Goal: Task Accomplishment & Management: Use online tool/utility

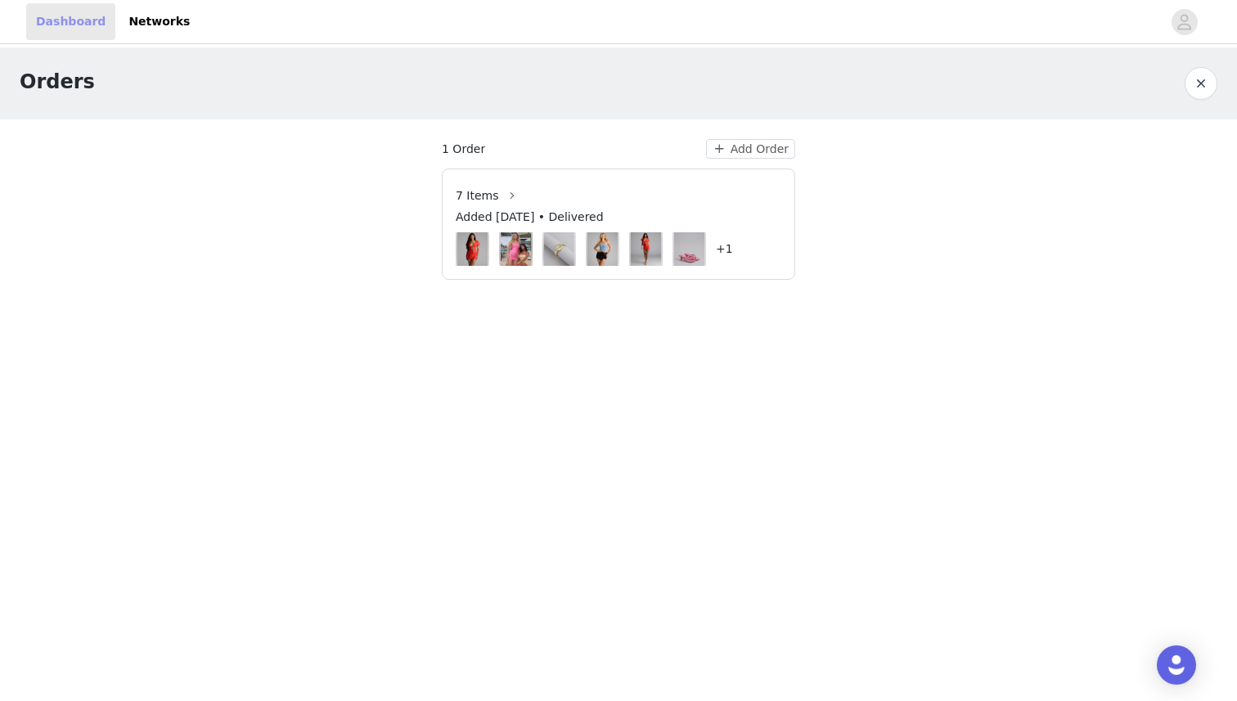
click at [66, 19] on link "Dashboard" at bounding box center [70, 21] width 89 height 37
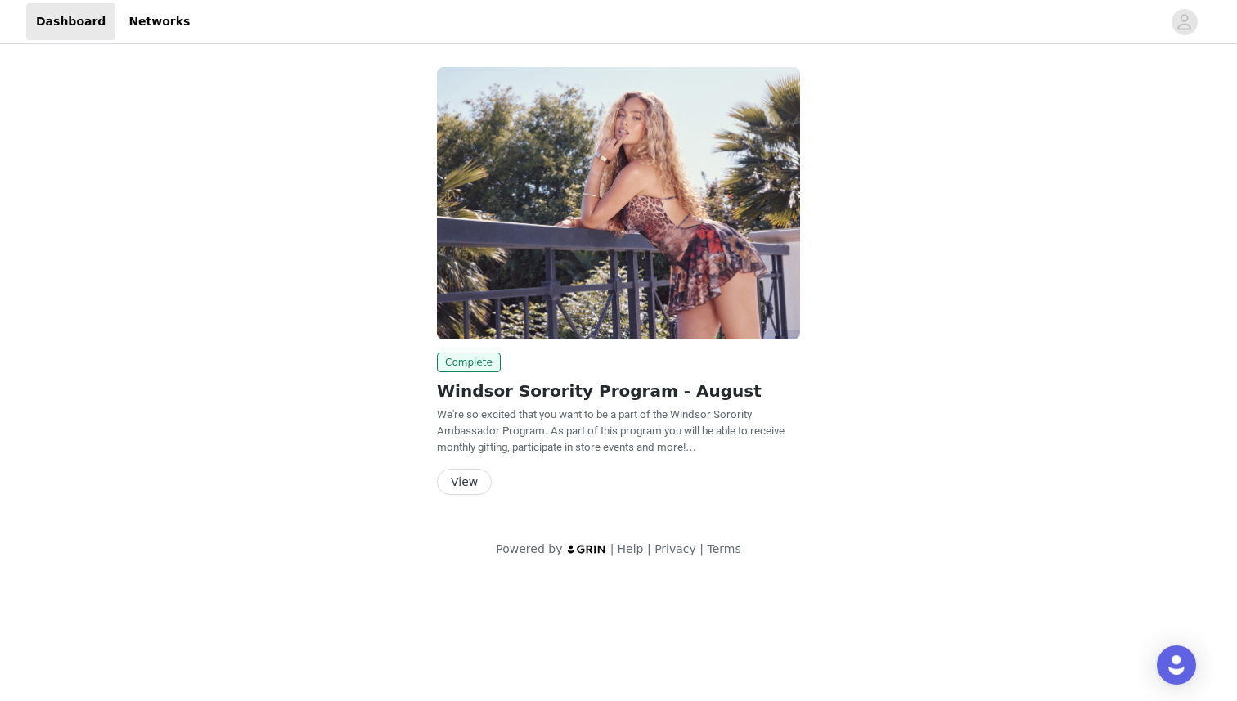
click at [466, 472] on button "View" at bounding box center [464, 482] width 55 height 26
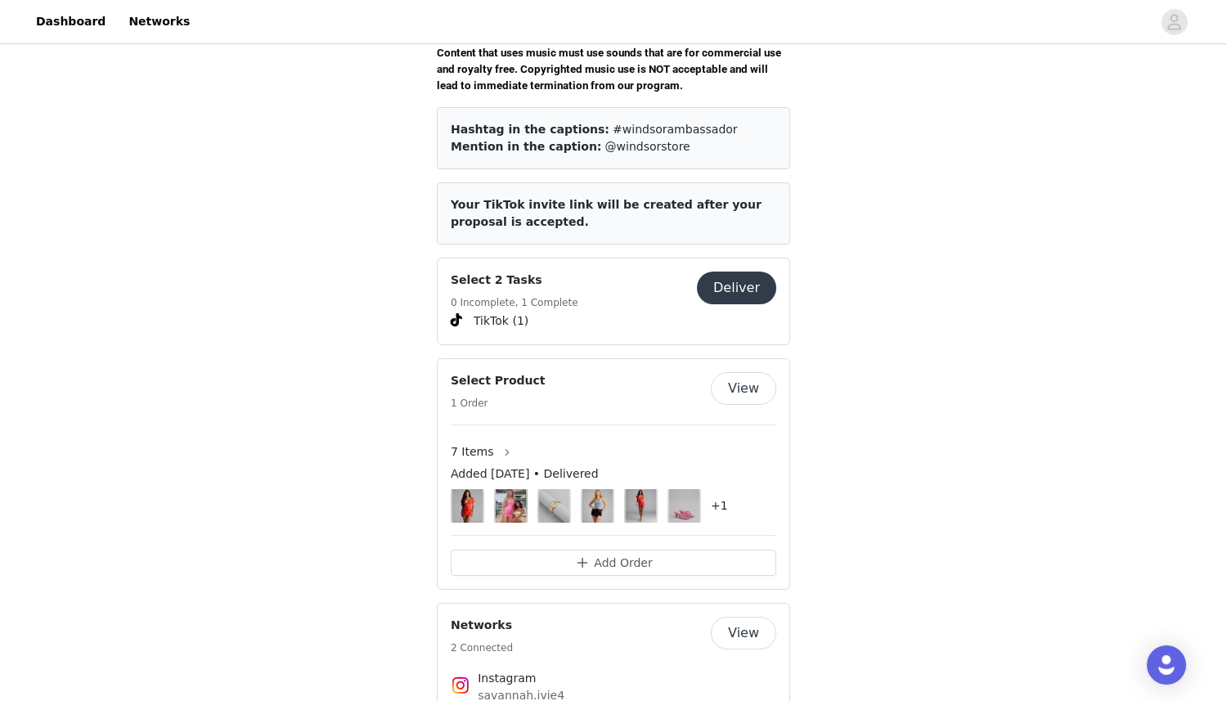
scroll to position [658, 0]
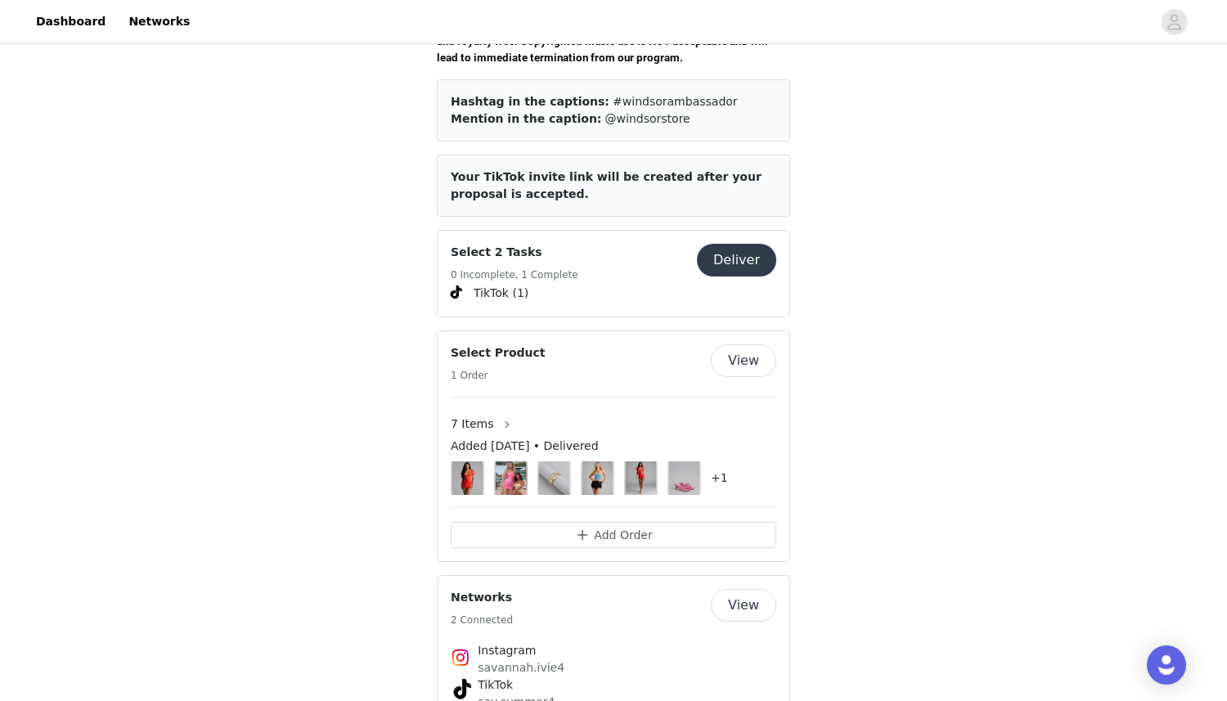
click at [740, 250] on button "Deliver" at bounding box center [736, 260] width 79 height 33
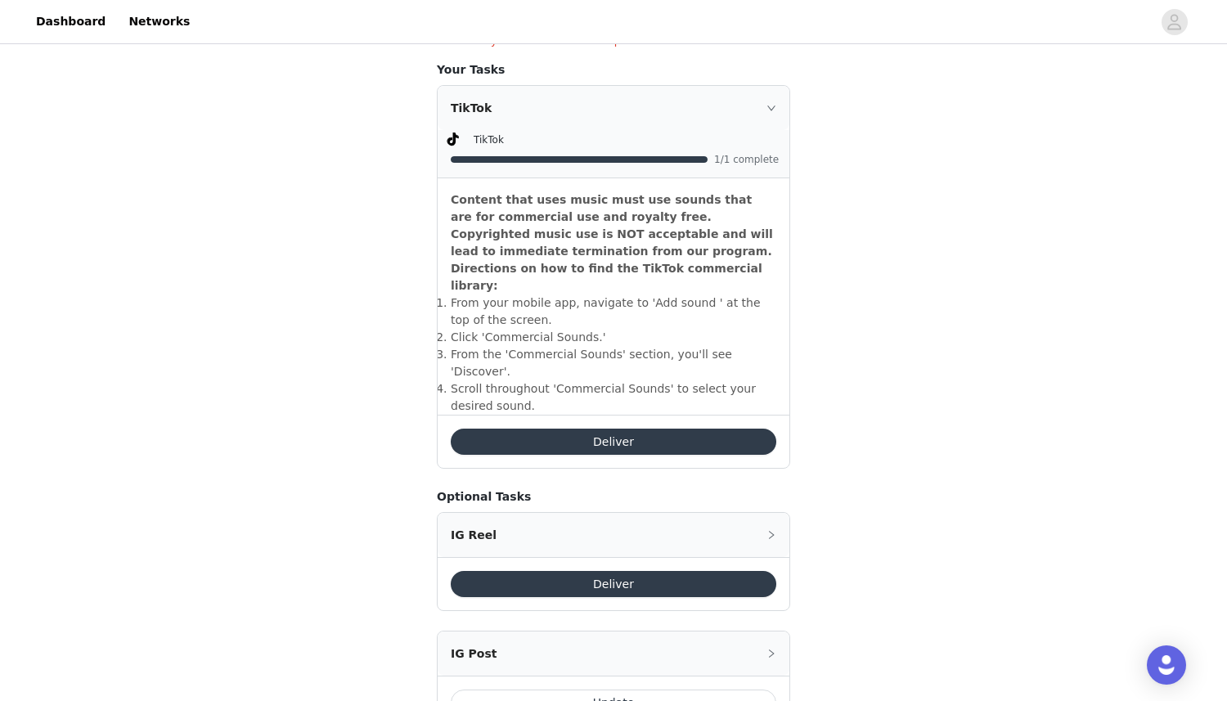
scroll to position [470, 0]
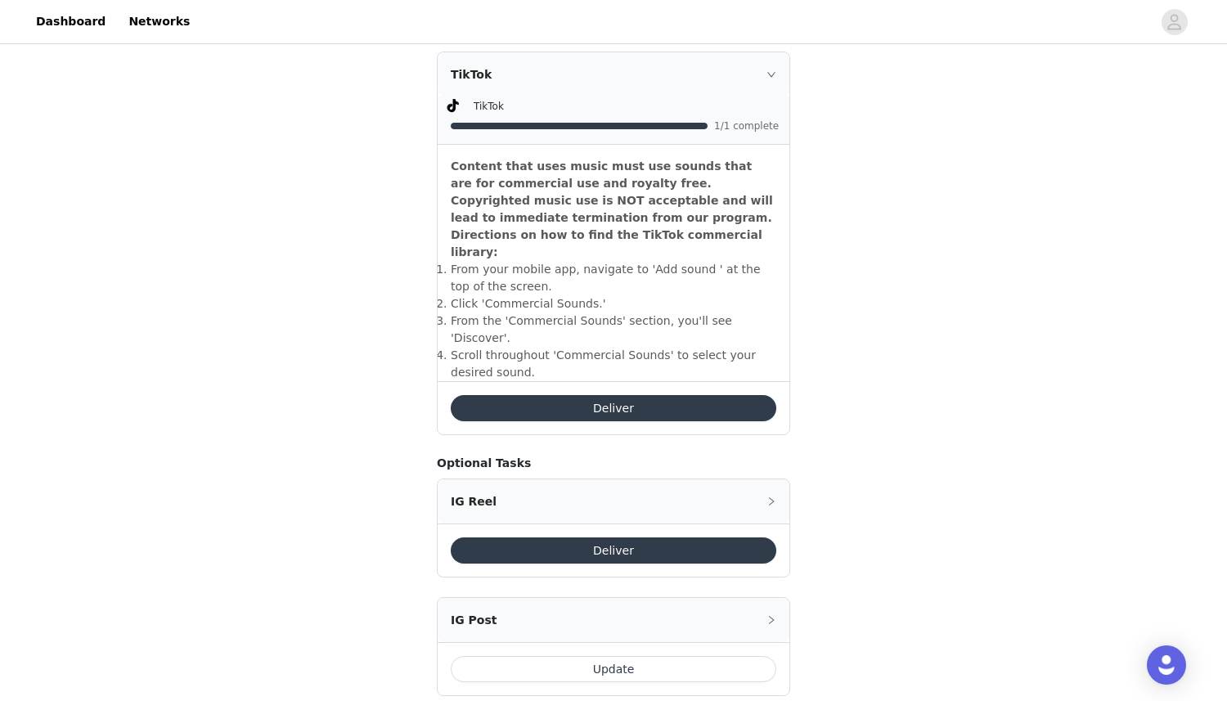
click at [587, 395] on button "Deliver" at bounding box center [614, 408] width 326 height 26
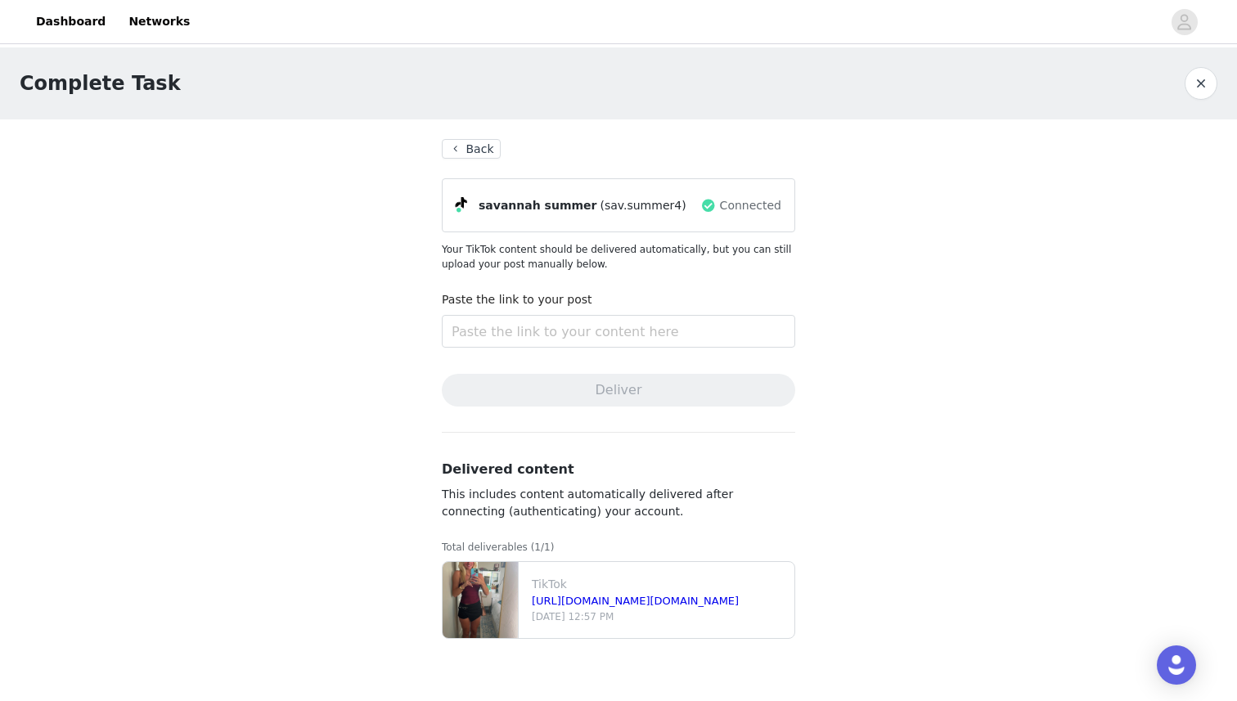
click at [558, 576] on p "TikTok" at bounding box center [660, 584] width 256 height 17
click at [487, 140] on button "Back" at bounding box center [471, 149] width 59 height 20
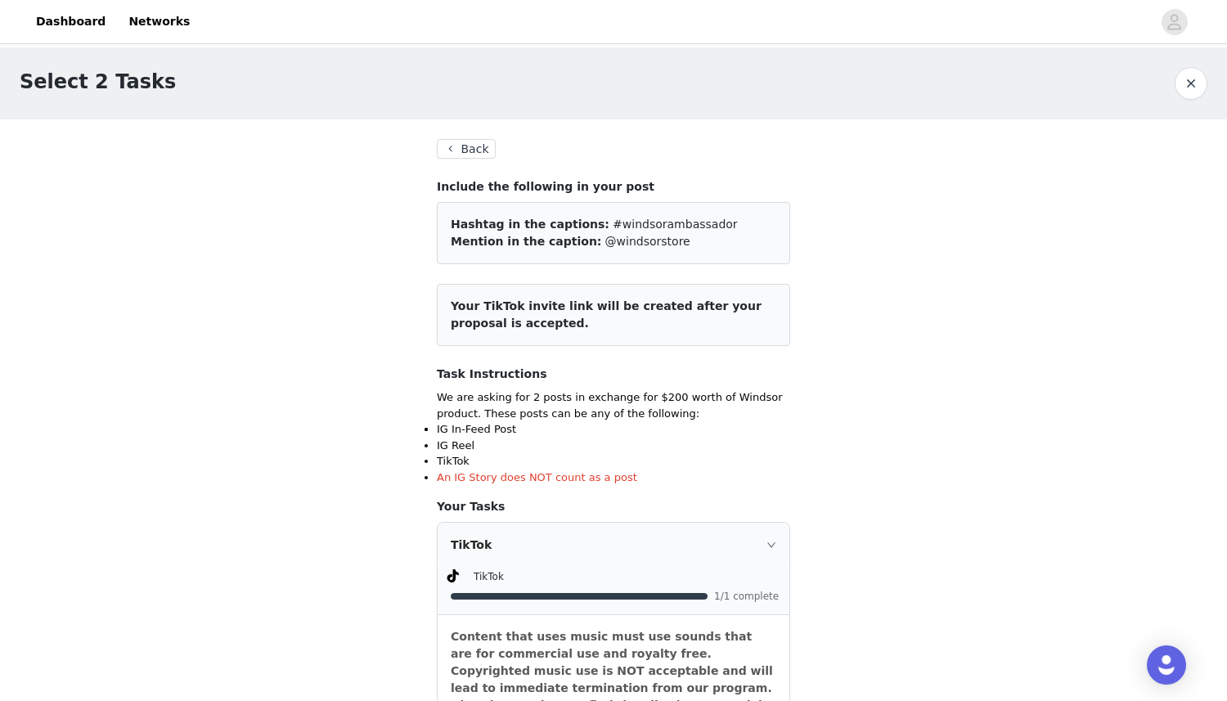
click at [475, 145] on button "Back" at bounding box center [466, 149] width 59 height 20
